Goal: Information Seeking & Learning: Learn about a topic

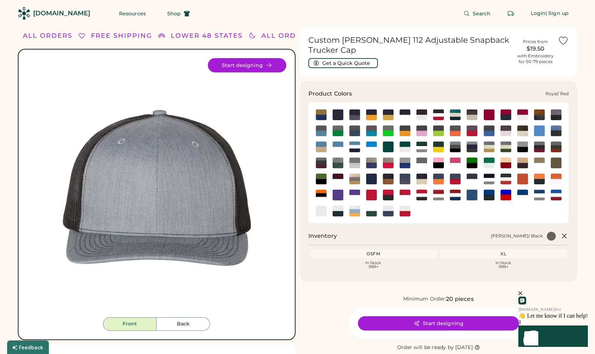
click at [506, 193] on img at bounding box center [506, 195] width 11 height 11
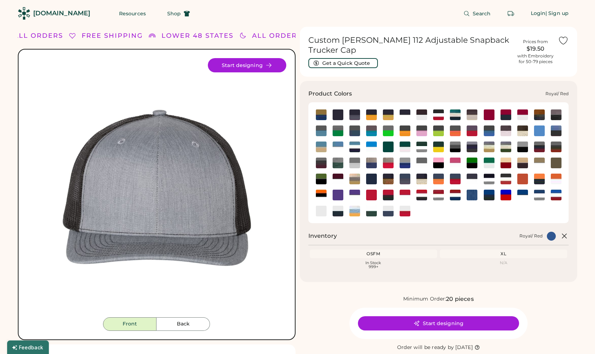
click at [505, 194] on img at bounding box center [506, 195] width 11 height 11
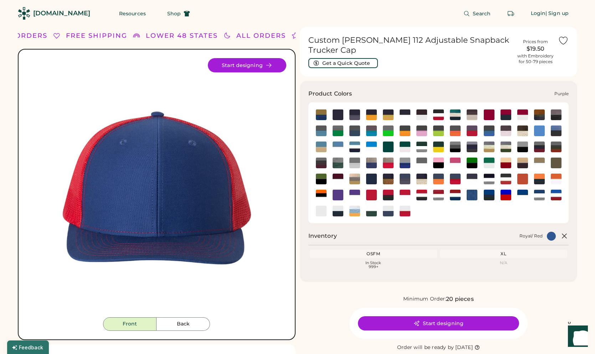
click at [338, 193] on img at bounding box center [338, 195] width 11 height 11
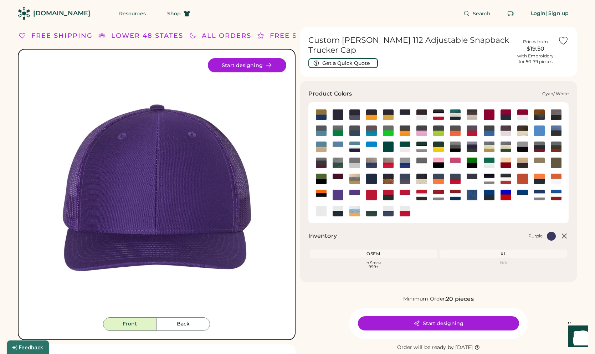
click at [369, 143] on img at bounding box center [371, 147] width 11 height 11
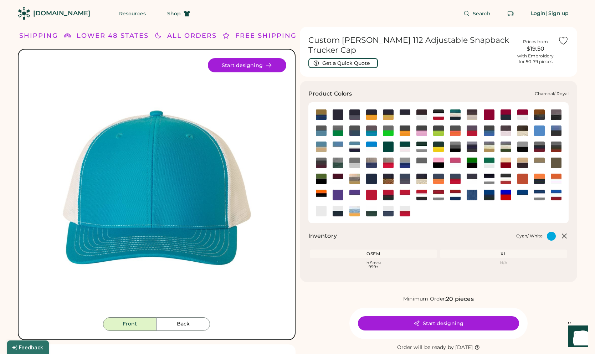
click at [490, 134] on img at bounding box center [489, 131] width 11 height 11
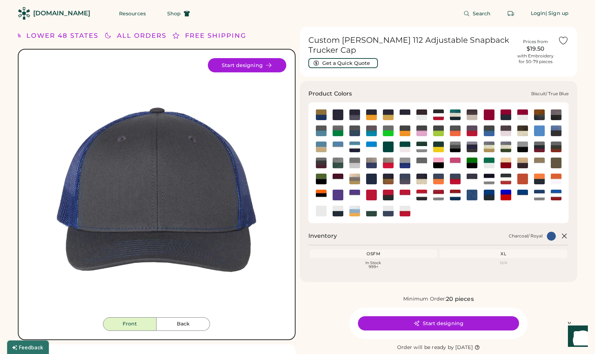
click at [324, 118] on img at bounding box center [321, 115] width 11 height 11
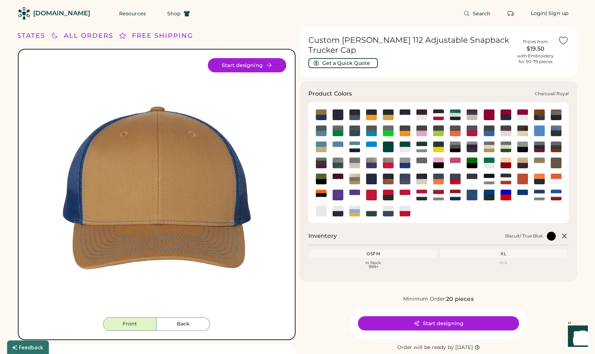
click at [488, 132] on img at bounding box center [489, 131] width 11 height 11
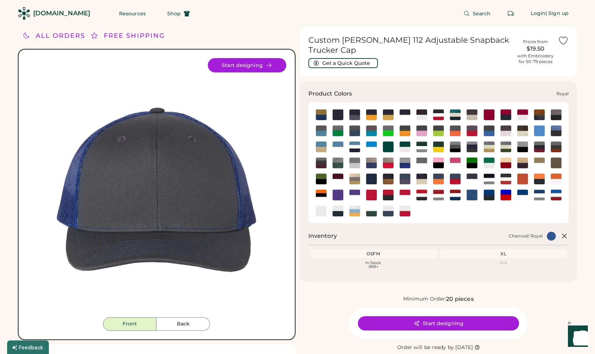
click at [473, 198] on img at bounding box center [472, 195] width 11 height 11
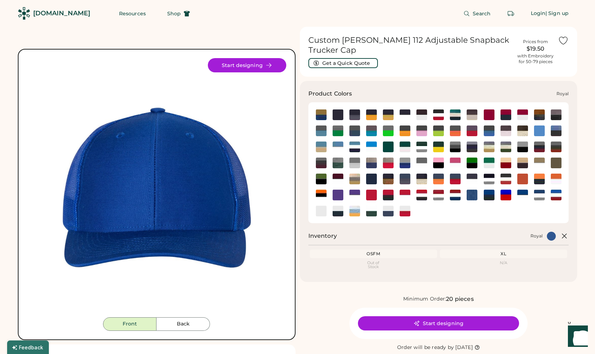
click at [472, 196] on img at bounding box center [472, 195] width 11 height 11
click at [472, 194] on img at bounding box center [472, 195] width 11 height 11
click at [487, 195] on img at bounding box center [489, 195] width 11 height 11
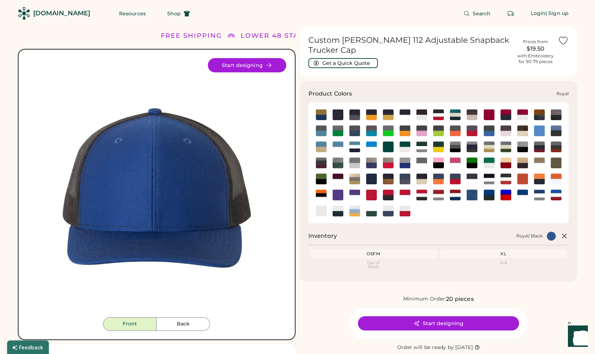
click at [475, 196] on img at bounding box center [472, 195] width 11 height 11
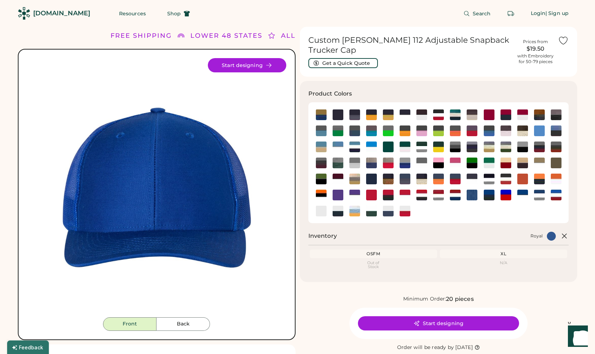
click at [186, 185] on img at bounding box center [156, 187] width 259 height 259
click at [185, 325] on button "Back" at bounding box center [184, 325] width 54 height 14
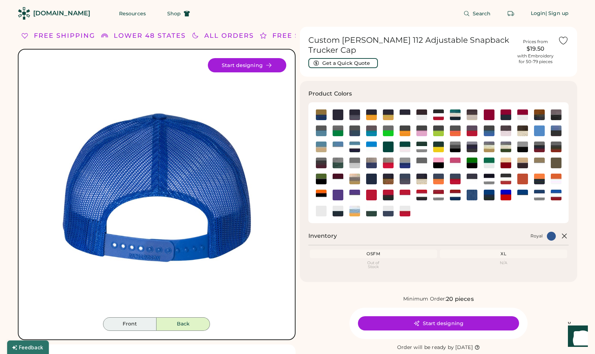
click at [136, 325] on button "Front" at bounding box center [130, 325] width 54 height 14
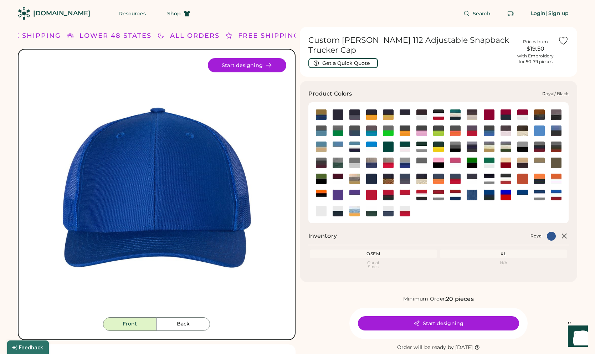
click at [488, 195] on img at bounding box center [489, 195] width 11 height 11
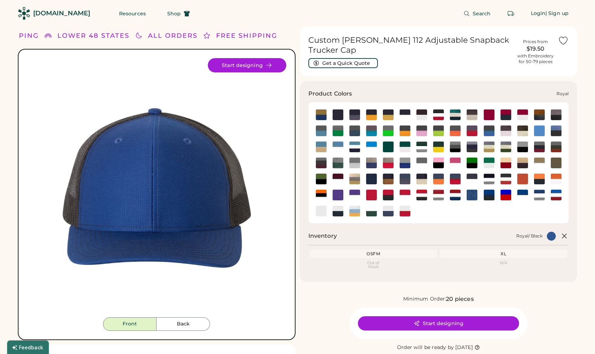
click at [473, 195] on img at bounding box center [472, 195] width 11 height 11
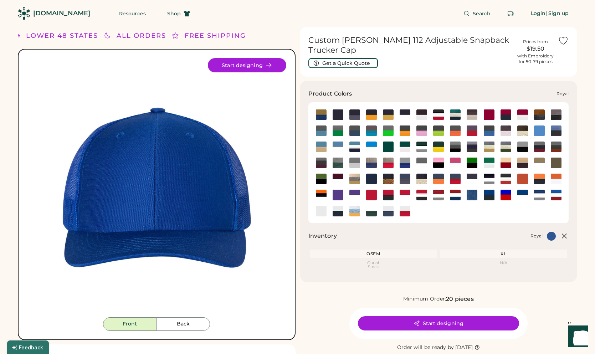
click at [471, 194] on img at bounding box center [472, 195] width 11 height 11
drag, startPoint x: 382, startPoint y: 253, endPoint x: 359, endPoint y: 253, distance: 23.2
click at [359, 253] on div "OSFM" at bounding box center [373, 254] width 125 height 6
drag, startPoint x: 362, startPoint y: 255, endPoint x: 385, endPoint y: 258, distance: 23.5
click at [385, 258] on div "OSFM Loading Inventory Out of Stock" at bounding box center [373, 260] width 127 height 20
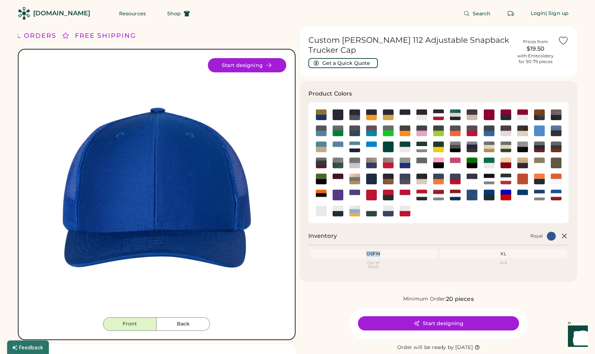
copy div "OSFM"
click at [504, 254] on div "XL" at bounding box center [504, 254] width 125 height 6
click at [507, 264] on div "N/A" at bounding box center [504, 263] width 125 height 4
click at [513, 247] on div "Inventory Royal OSFM Loading Inventory Out of Stock XL Loading Inventory N/A" at bounding box center [439, 253] width 261 height 42
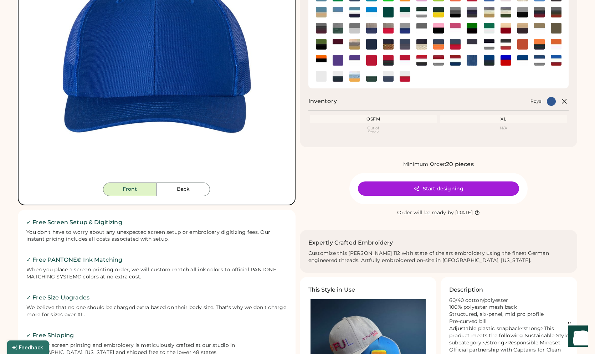
scroll to position [251, 0]
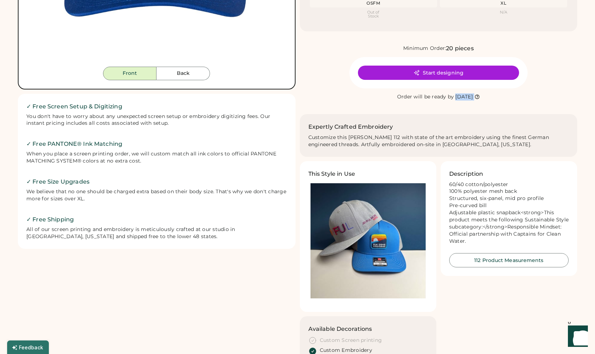
drag, startPoint x: 495, startPoint y: 96, endPoint x: 355, endPoint y: 98, distance: 139.9
click at [357, 102] on div "Custom [PERSON_NAME] 112 Adjustable Snapback Trucker Cap Get a Quick Quote Pric…" at bounding box center [439, 73] width 278 height 595
